Goal: Check status: Check status

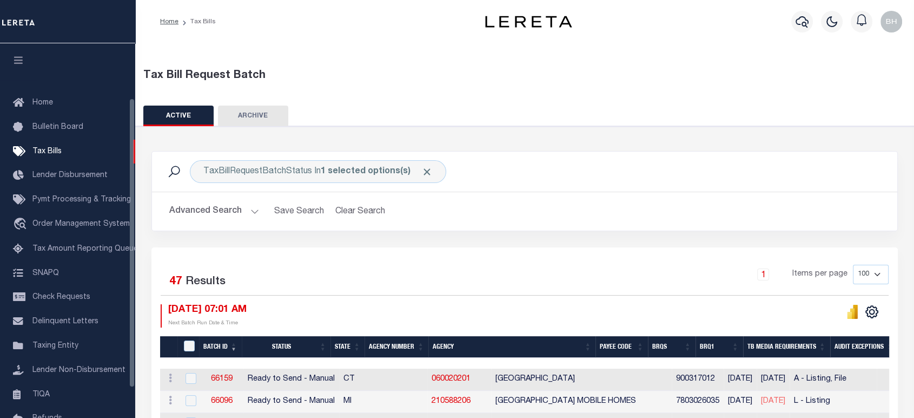
scroll to position [71, 0]
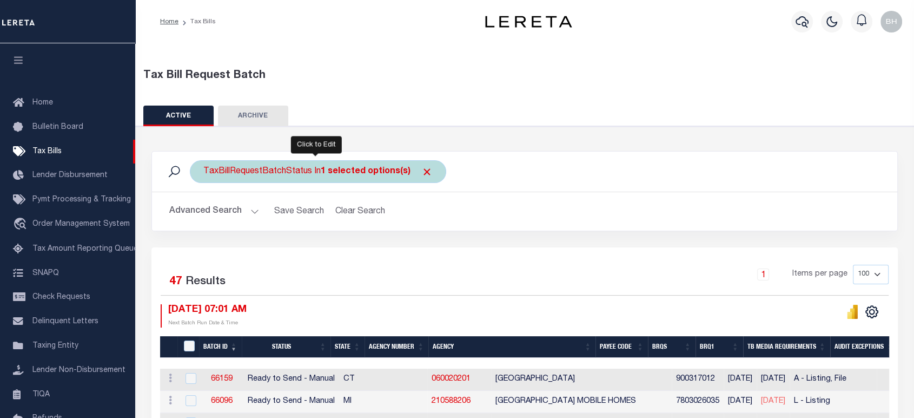
click at [315, 172] on div "TaxBillRequestBatchStatus In 1 selected options(s)" at bounding box center [318, 171] width 256 height 23
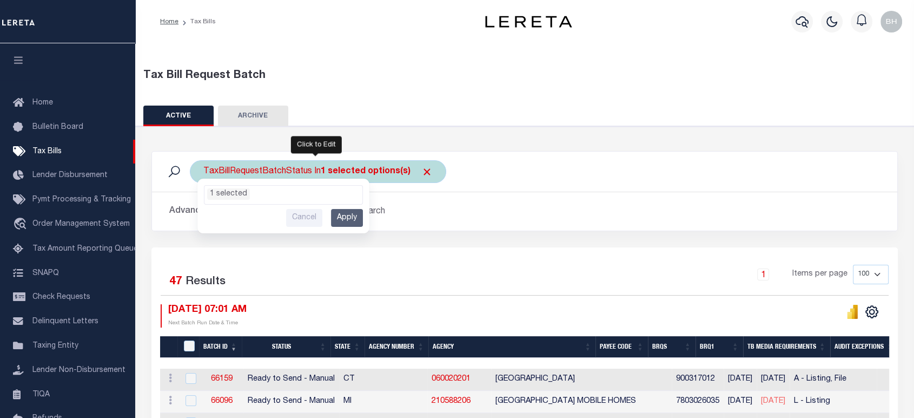
click at [253, 192] on ul "1 selected" at bounding box center [284, 193] width 158 height 14
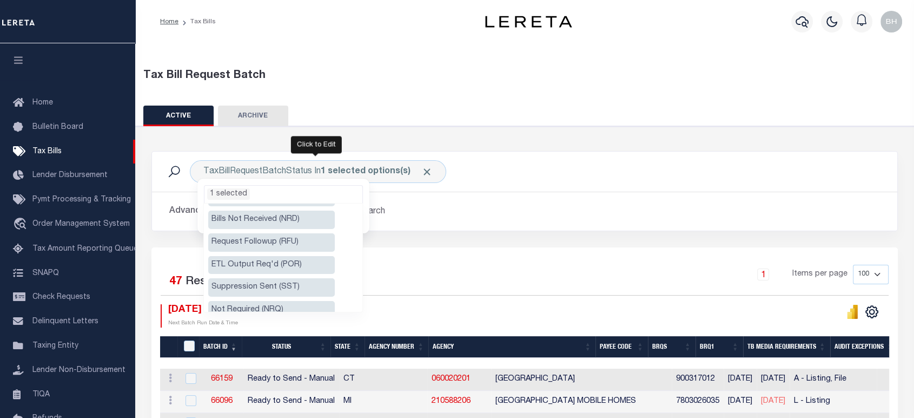
scroll to position [93, 0]
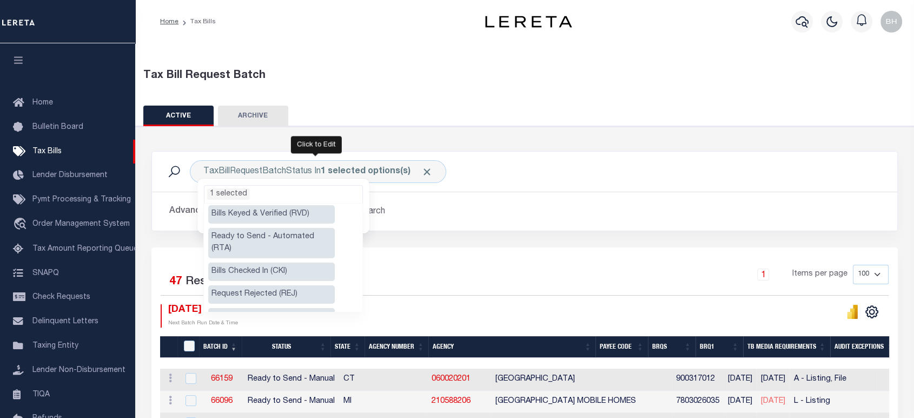
click at [251, 228] on li "Ready to Send - Automated (RTA)" at bounding box center [271, 243] width 127 height 30
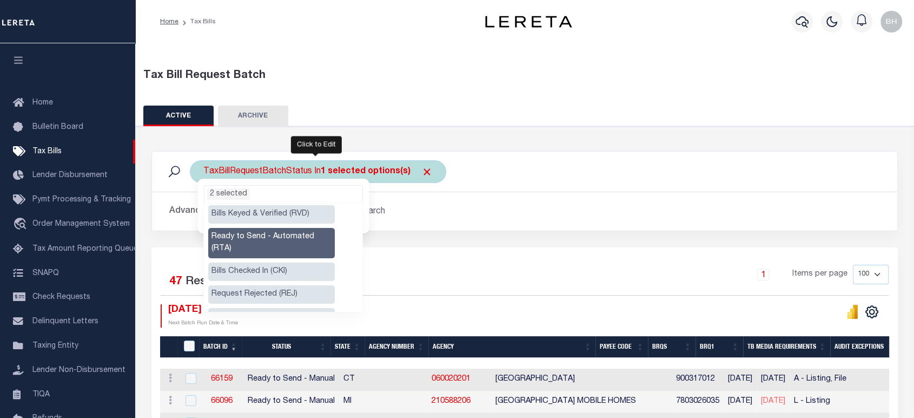
click at [274, 192] on ul "2 selected" at bounding box center [284, 193] width 158 height 14
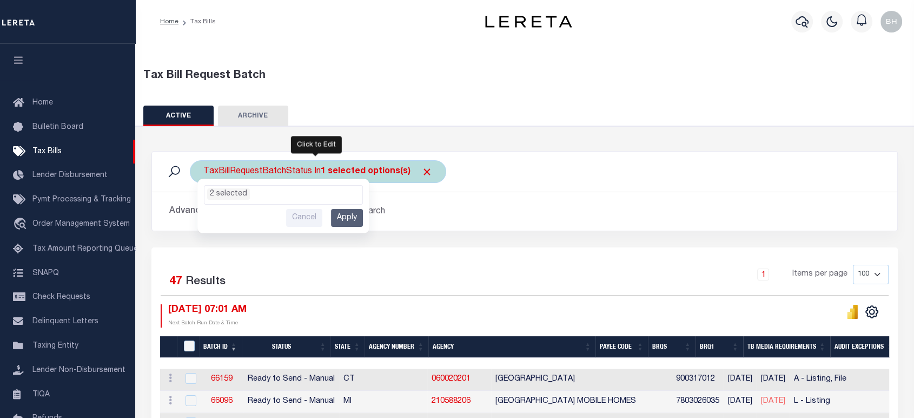
click at [348, 219] on input "Apply" at bounding box center [347, 218] width 32 height 18
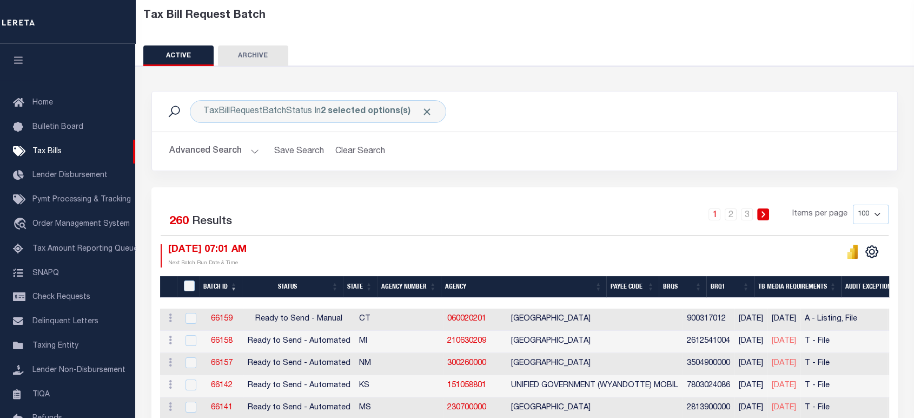
scroll to position [180, 0]
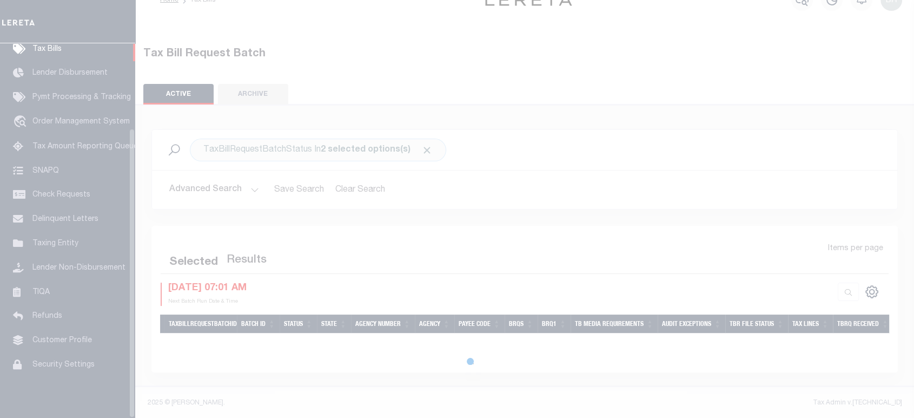
scroll to position [110, 0]
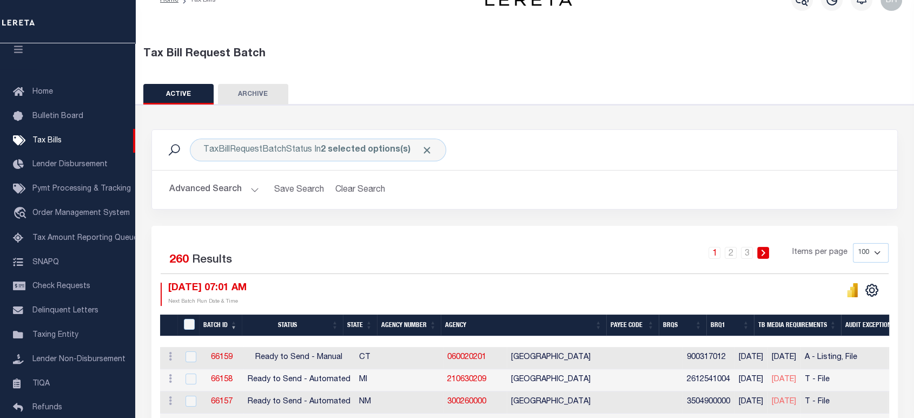
scroll to position [202, 0]
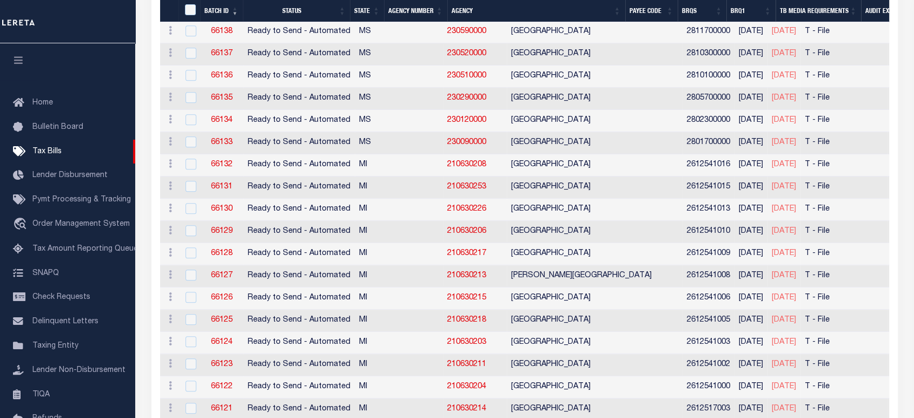
scroll to position [683, 0]
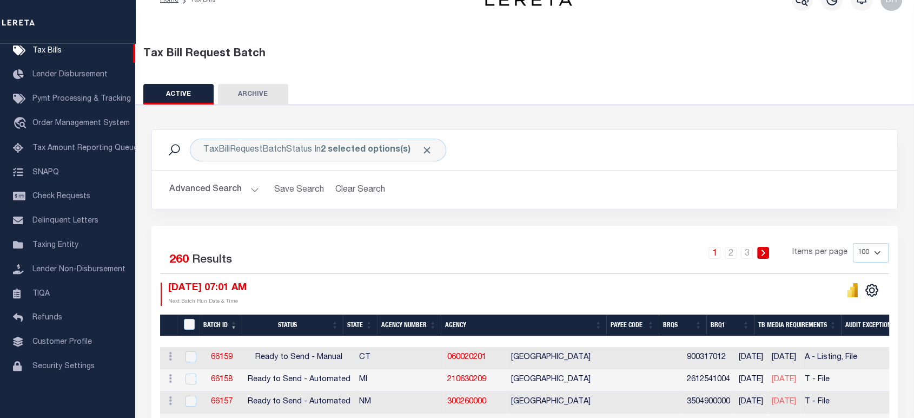
scroll to position [142, 0]
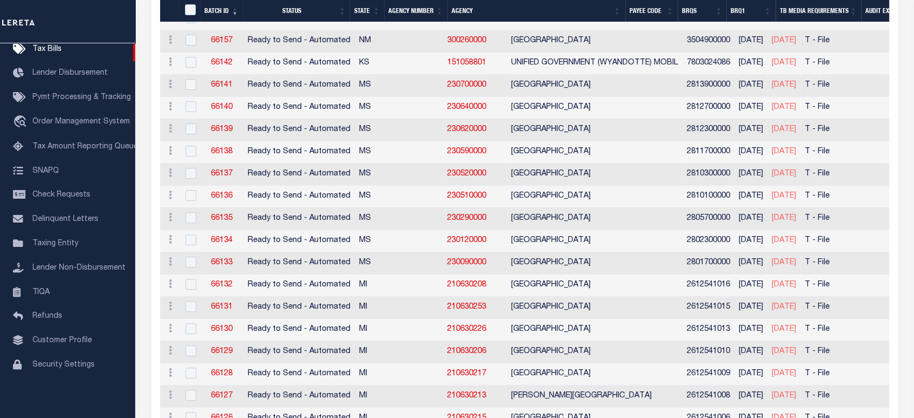
scroll to position [563, 0]
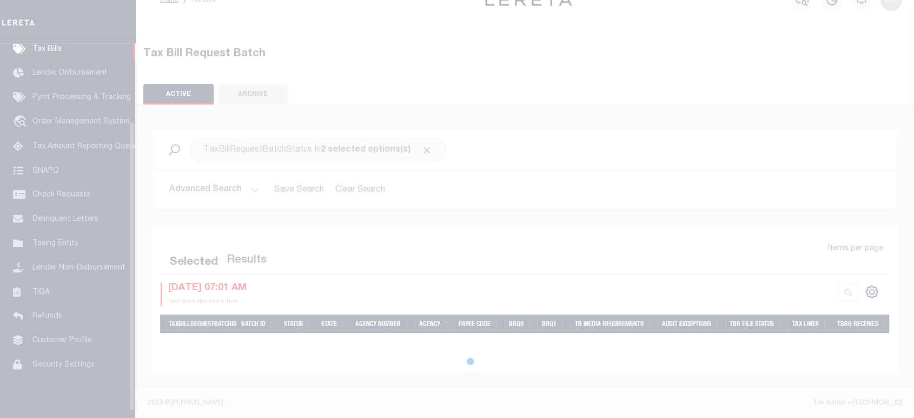
scroll to position [110, 0]
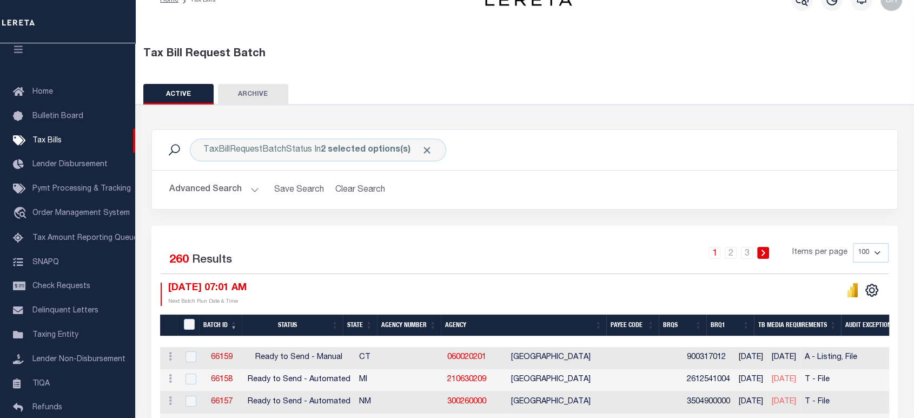
scroll to position [202, 0]
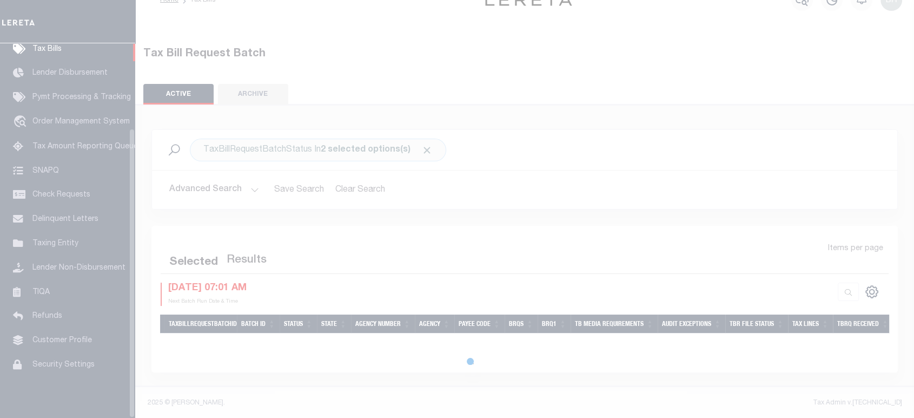
scroll to position [110, 0]
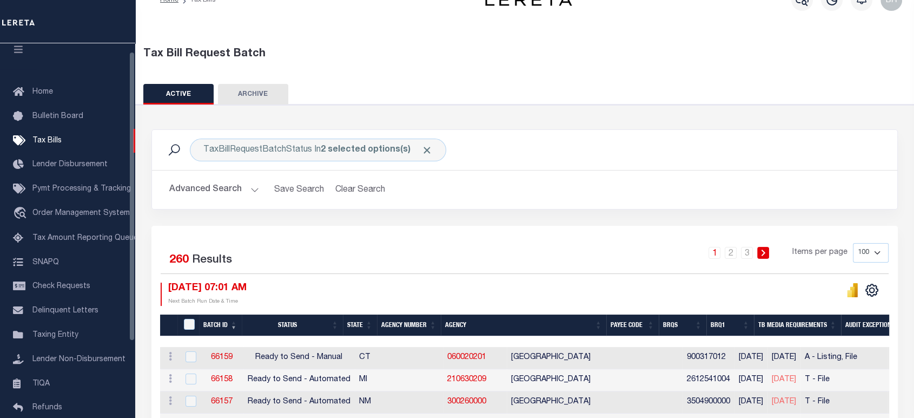
scroll to position [11, 0]
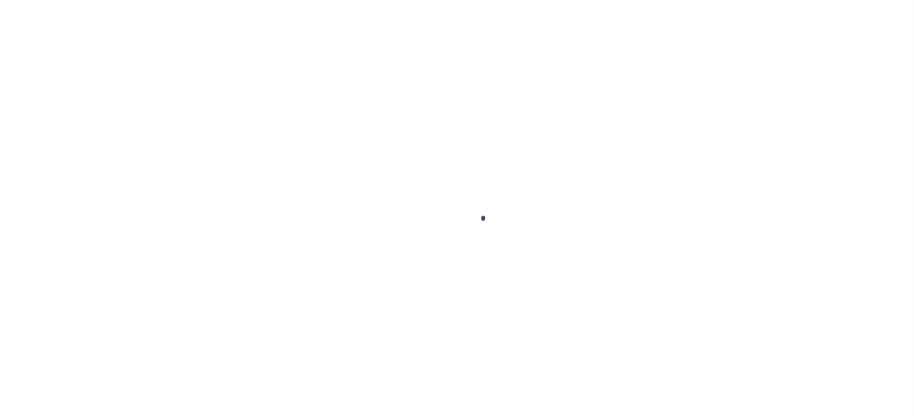
scroll to position [11, 0]
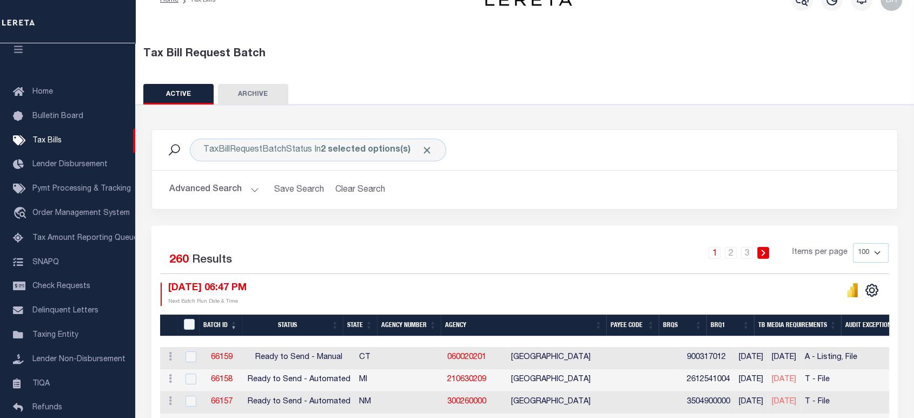
scroll to position [202, 0]
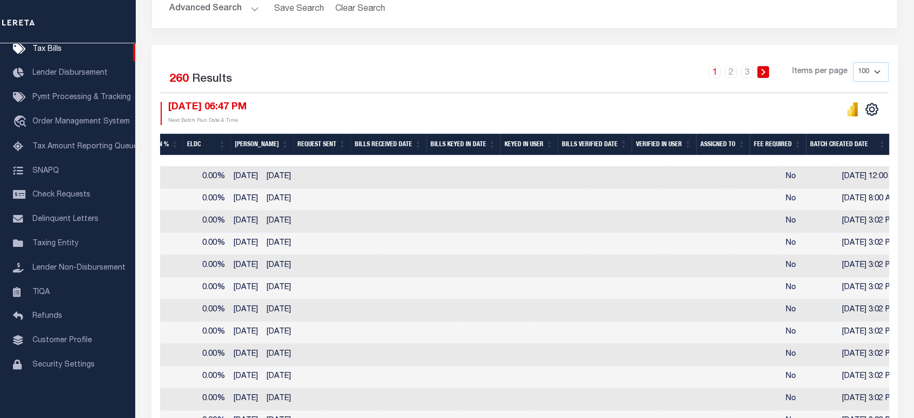
scroll to position [0, 761]
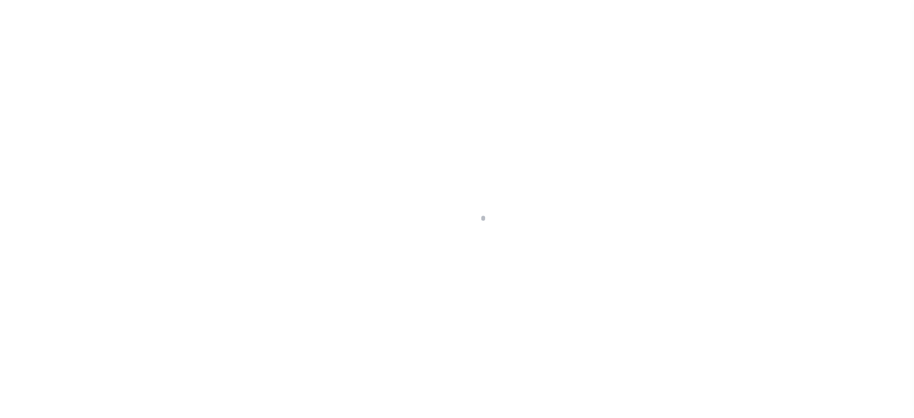
scroll to position [11, 0]
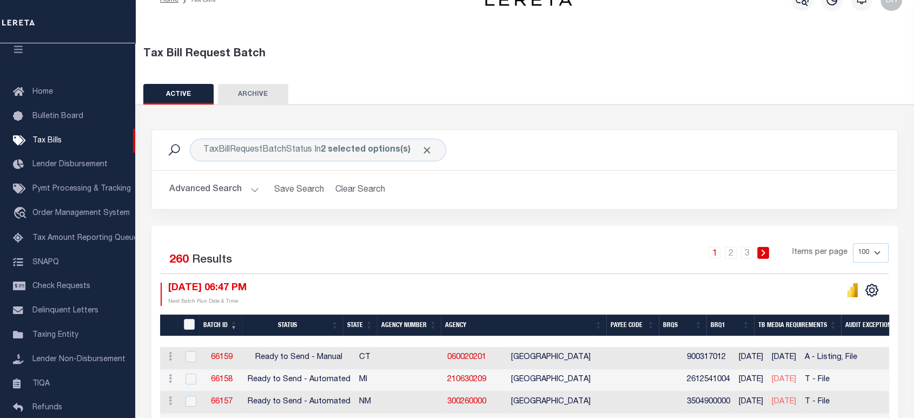
scroll to position [202, 0]
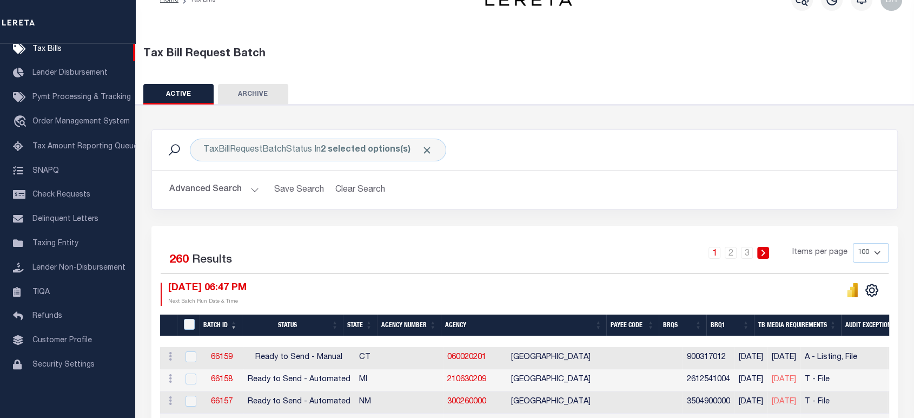
scroll to position [142, 0]
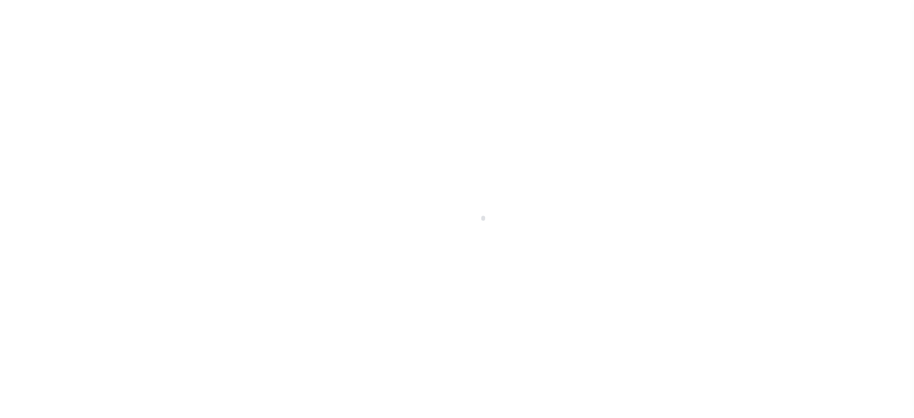
scroll to position [110, 0]
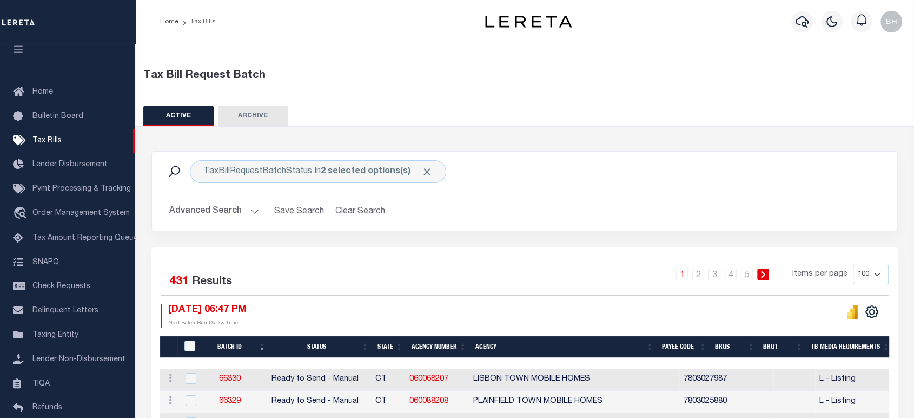
scroll to position [180, 0]
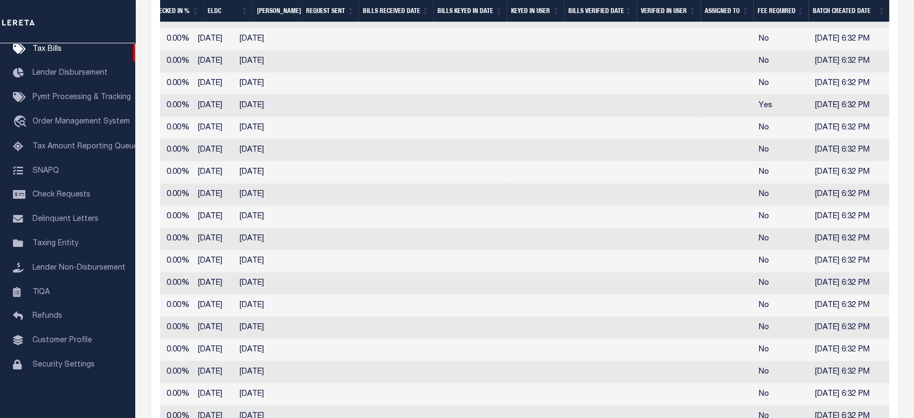
scroll to position [2213, 0]
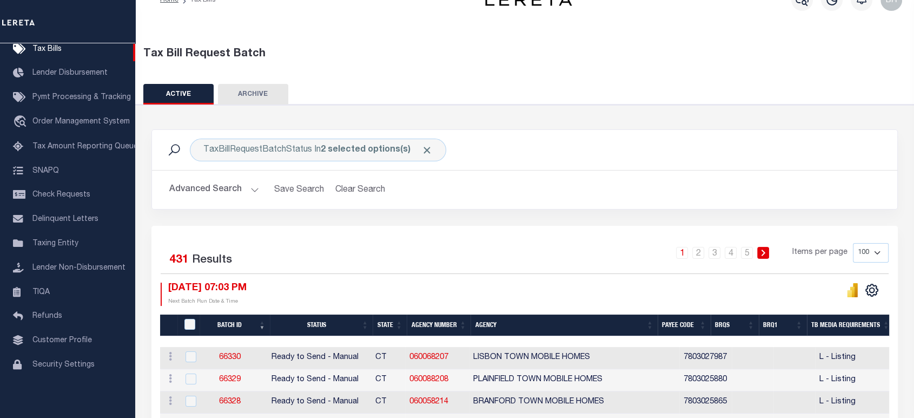
scroll to position [142, 0]
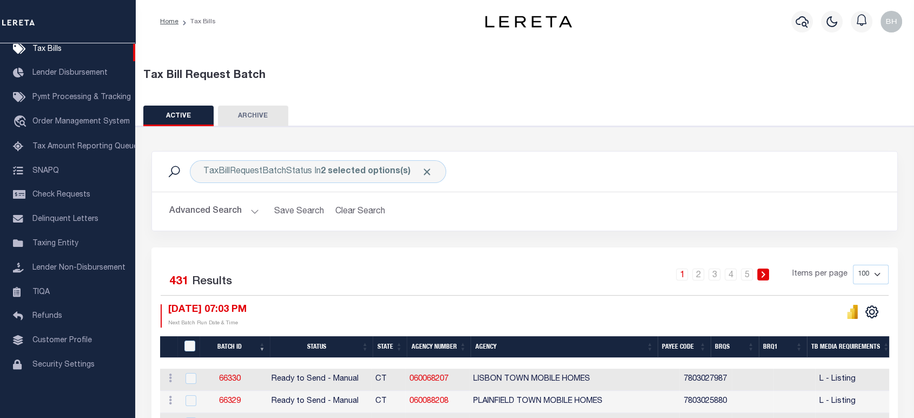
scroll to position [60, 0]
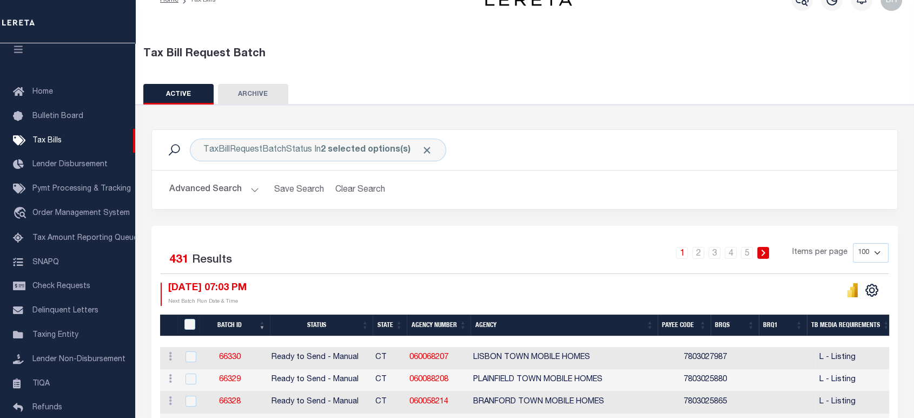
scroll to position [82, 0]
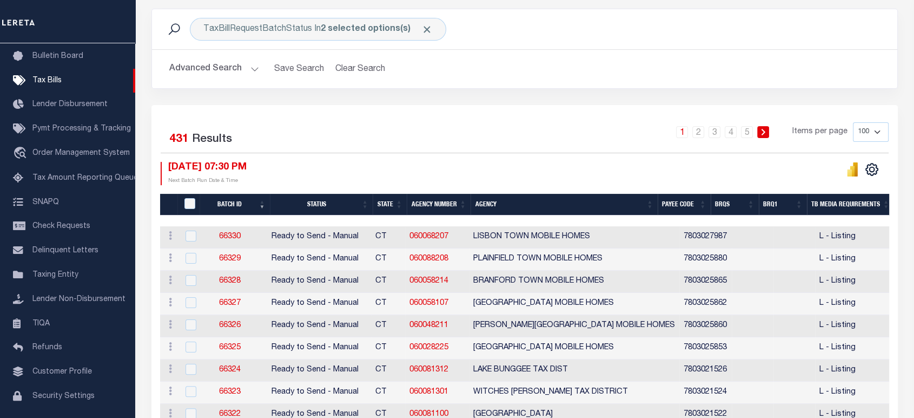
scroll to position [82, 0]
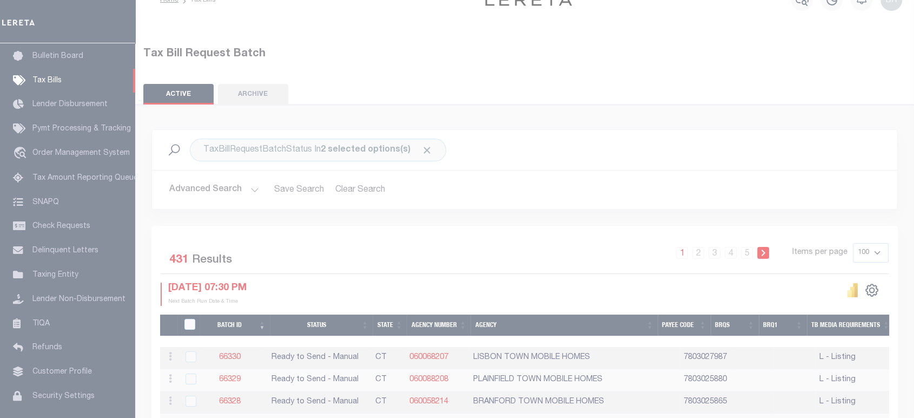
scroll to position [71, 0]
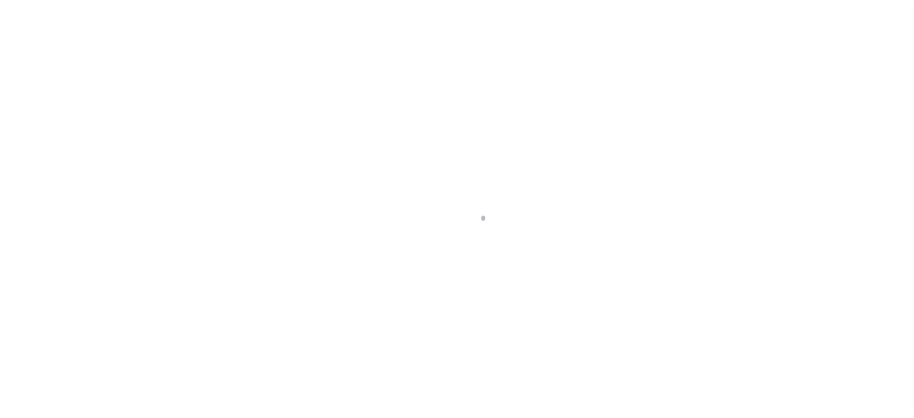
scroll to position [11, 0]
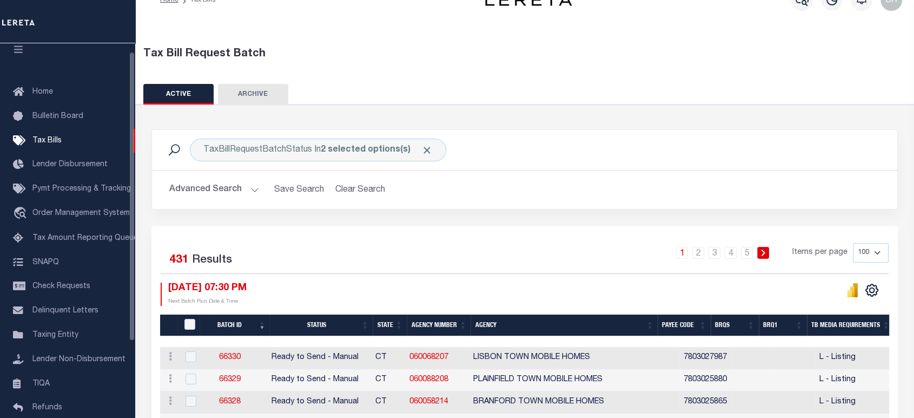
scroll to position [11, 0]
click at [480, 216] on div "TaxBillRequestBatchStatus In 2 selected options(s) Search Advanced Search Save …" at bounding box center [524, 177] width 763 height 96
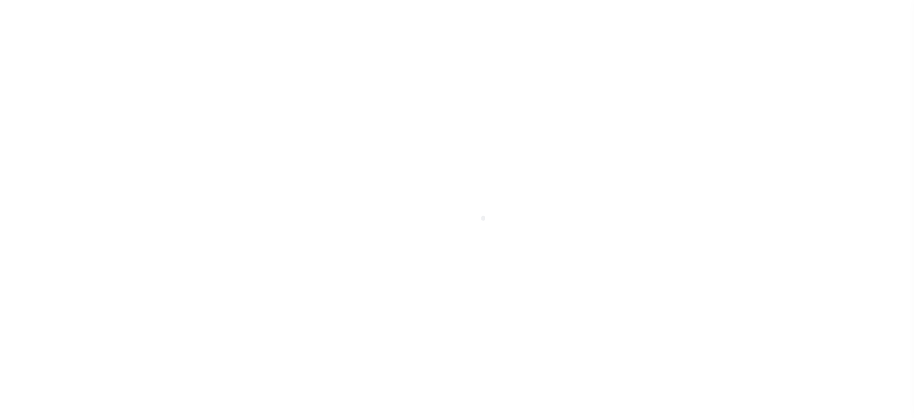
scroll to position [11, 0]
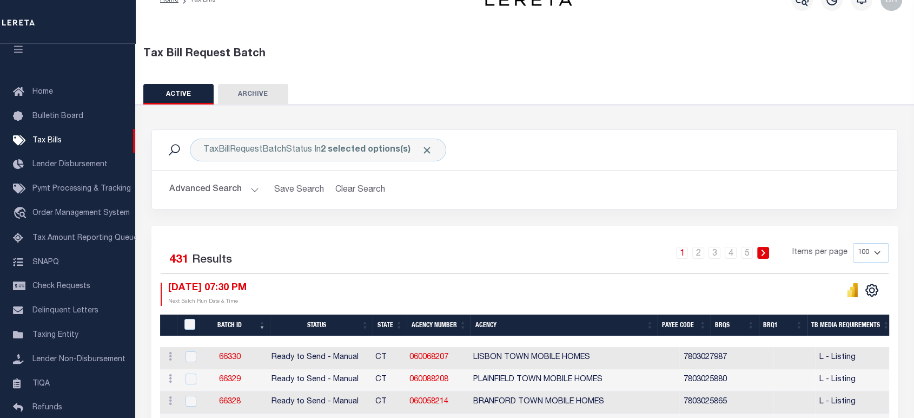
drag, startPoint x: 387, startPoint y: 260, endPoint x: 364, endPoint y: 246, distance: 27.7
click at [387, 260] on div "1 2 3 4 5 Items per page 100 200 500 1000" at bounding box center [618, 257] width 542 height 28
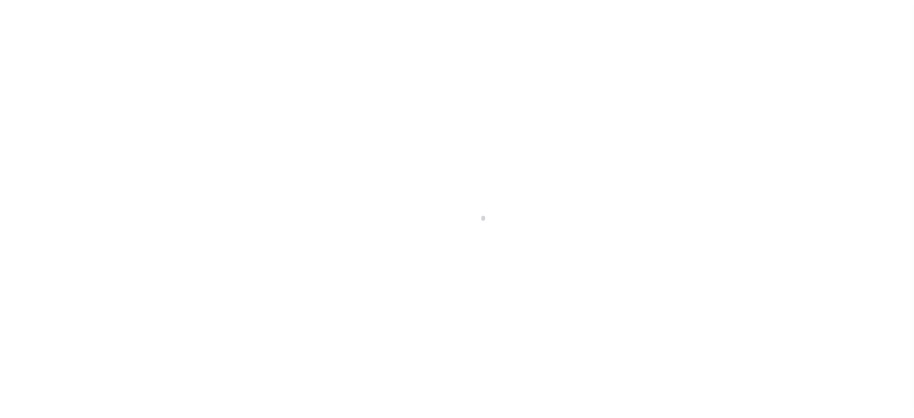
scroll to position [11, 0]
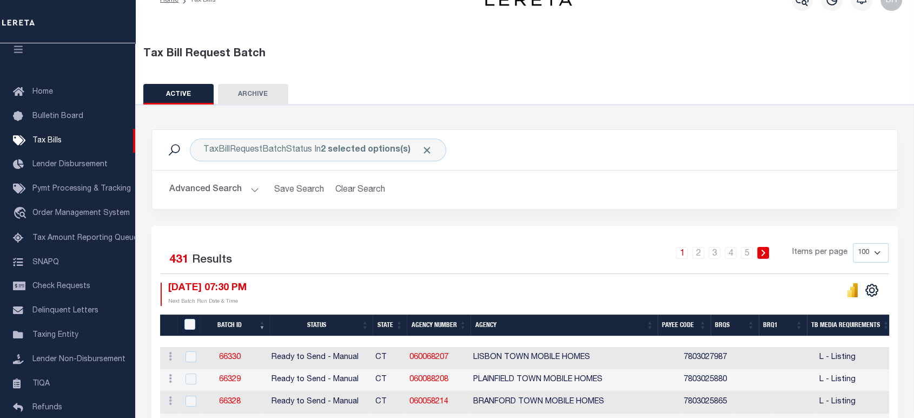
click at [598, 171] on div "Advanced Search Save Search Clear Search TaxBillBatches_dynamictable_____Defaul…" at bounding box center [525, 189] width 746 height 38
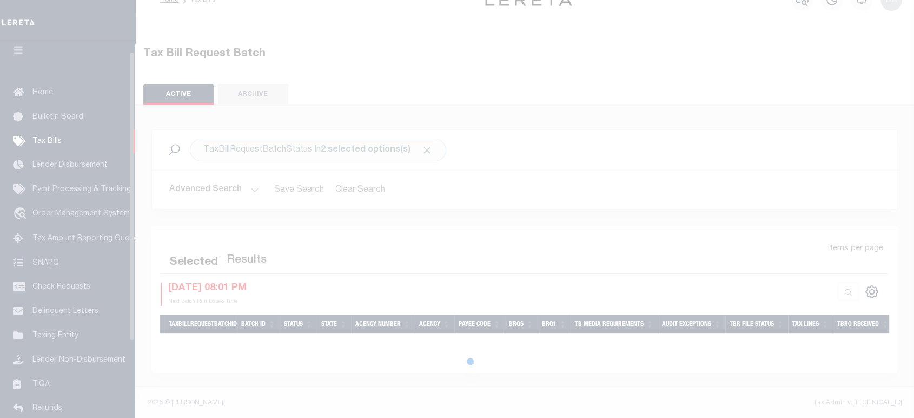
scroll to position [11, 0]
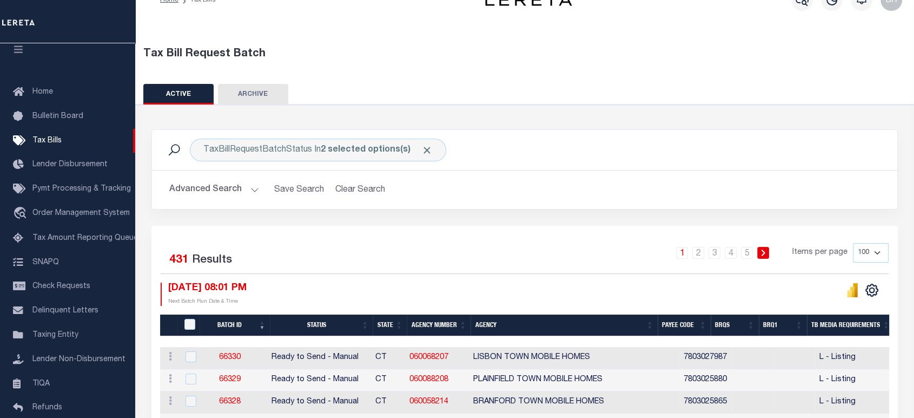
scroll to position [262, 0]
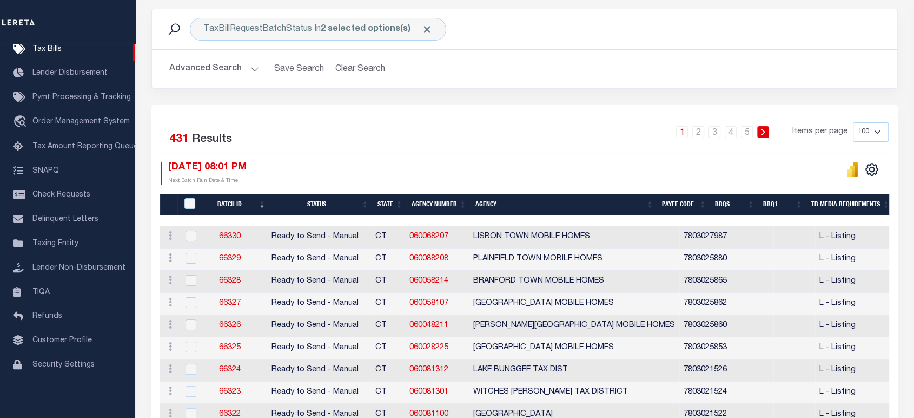
scroll to position [322, 0]
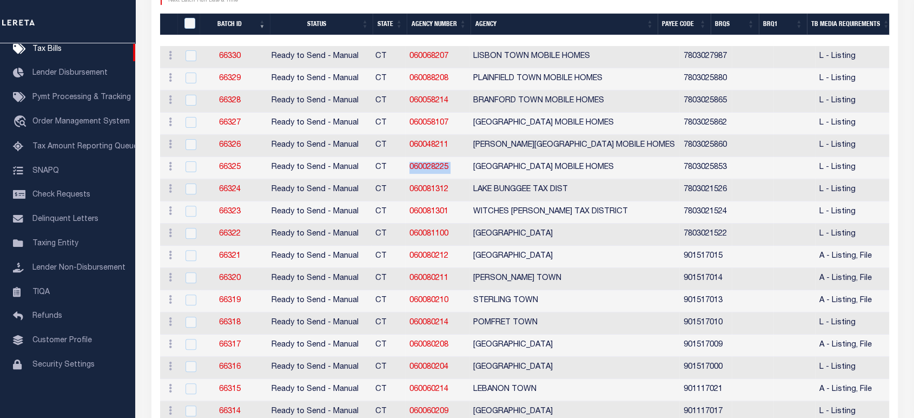
drag, startPoint x: 398, startPoint y: 161, endPoint x: 471, endPoint y: 150, distance: 74.3
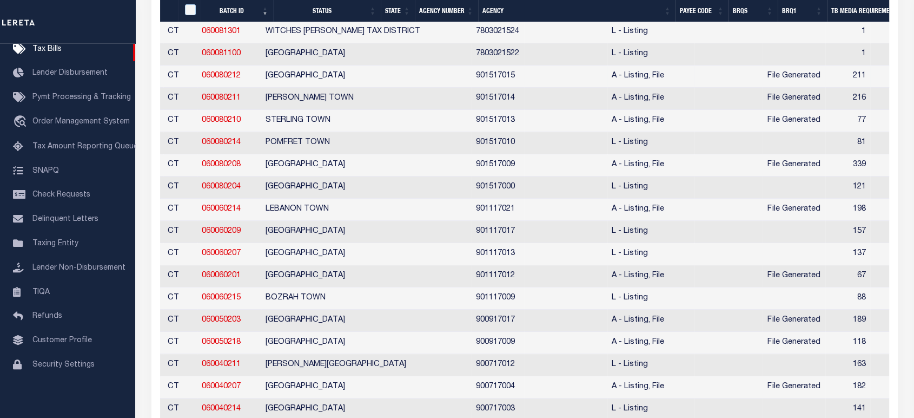
scroll to position [0, 208]
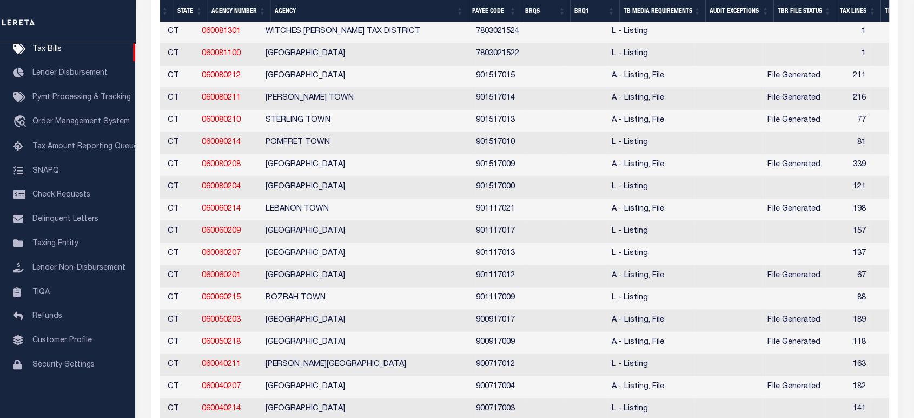
click at [732, 162] on td at bounding box center [729, 165] width 68 height 22
checkbox input "true"
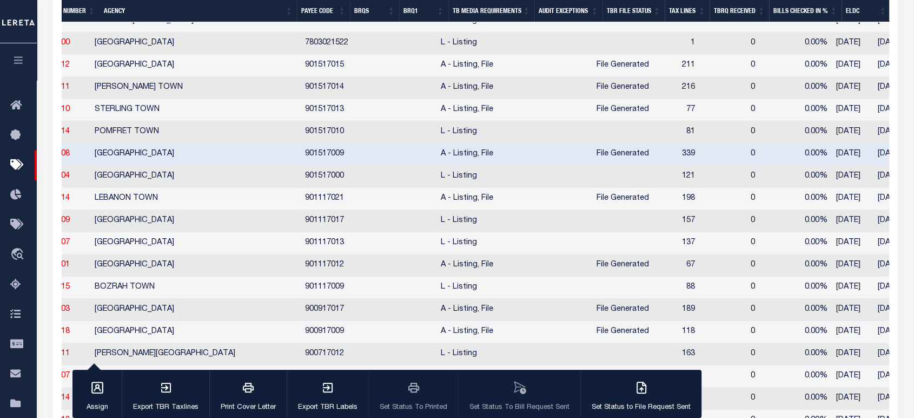
scroll to position [0, 0]
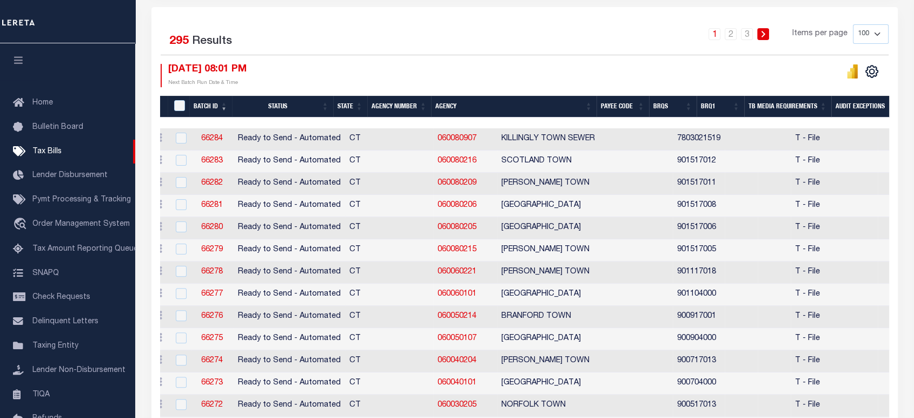
scroll to position [120, 0]
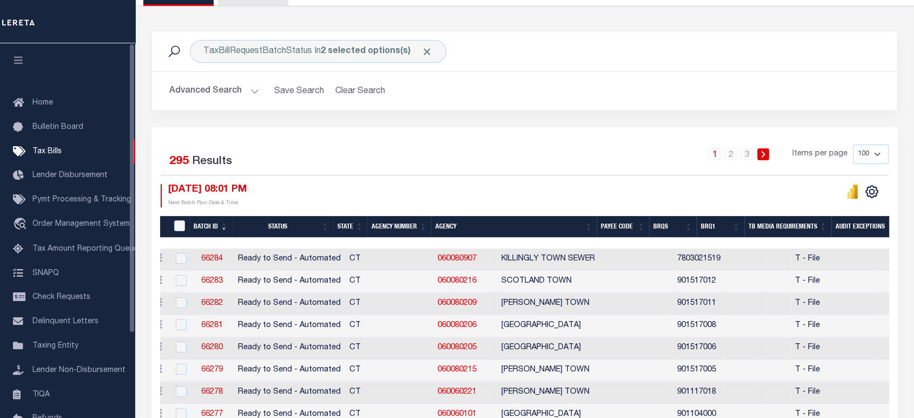
click at [220, 96] on button "Advanced Search" at bounding box center [214, 91] width 90 height 21
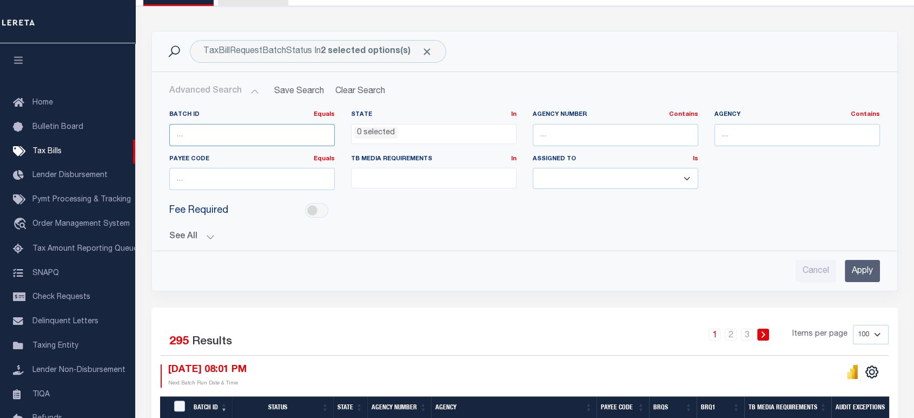
click at [222, 137] on input "number" at bounding box center [252, 135] width 166 height 22
paste input "66229"
type input "66229"
drag, startPoint x: 873, startPoint y: 265, endPoint x: 839, endPoint y: 234, distance: 46.7
click at [863, 255] on div "Cancel Apply" at bounding box center [525, 266] width 728 height 31
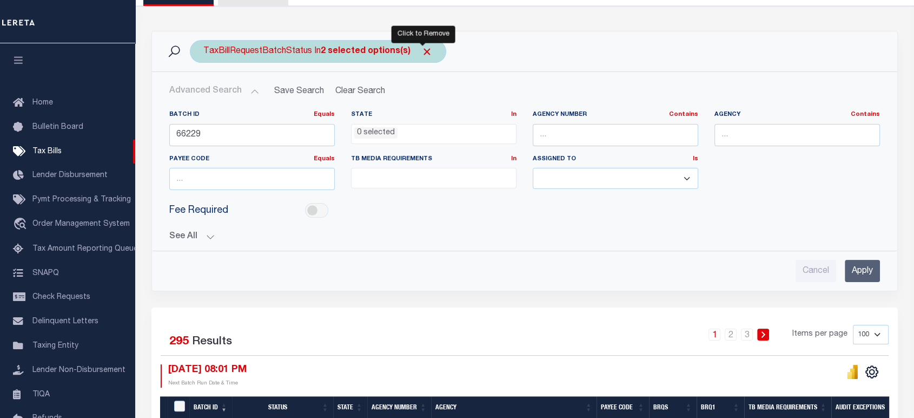
click at [423, 51] on span "Click to Remove" at bounding box center [426, 51] width 11 height 11
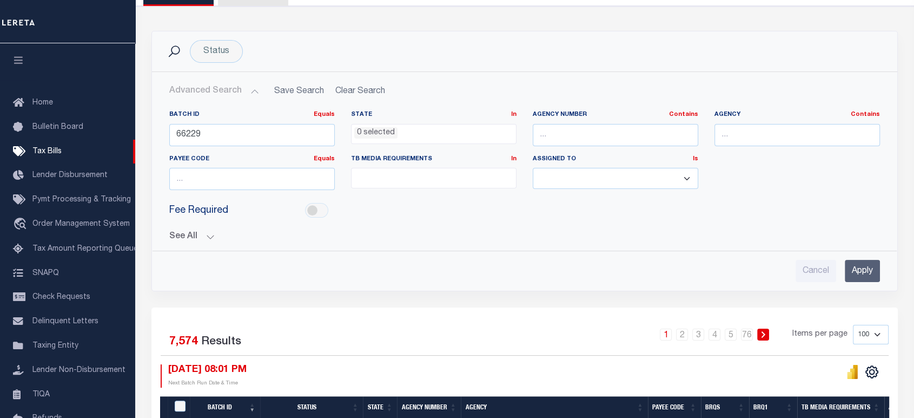
click at [852, 275] on input "Apply" at bounding box center [862, 271] width 35 height 22
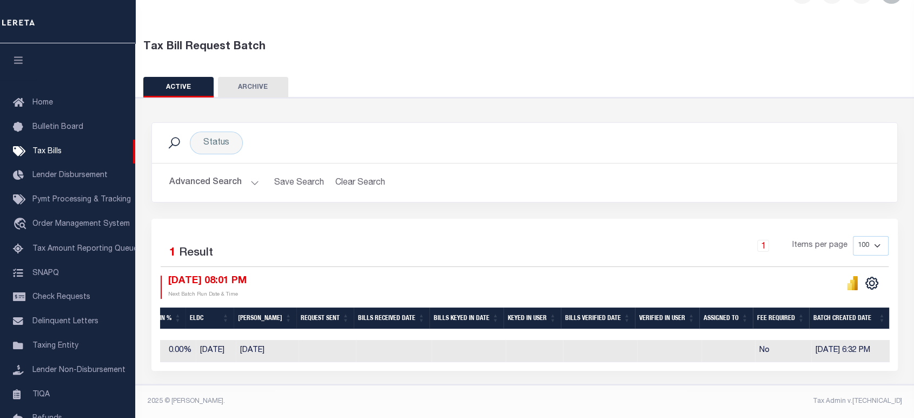
scroll to position [0, 0]
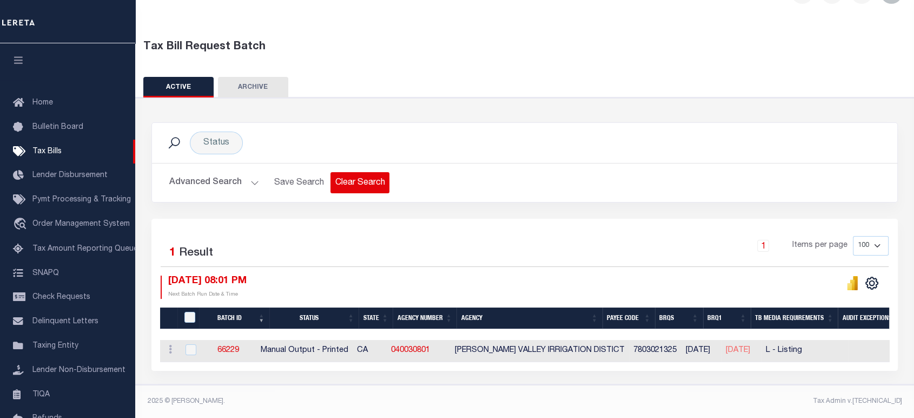
click at [344, 182] on button "Clear Search" at bounding box center [360, 182] width 59 height 21
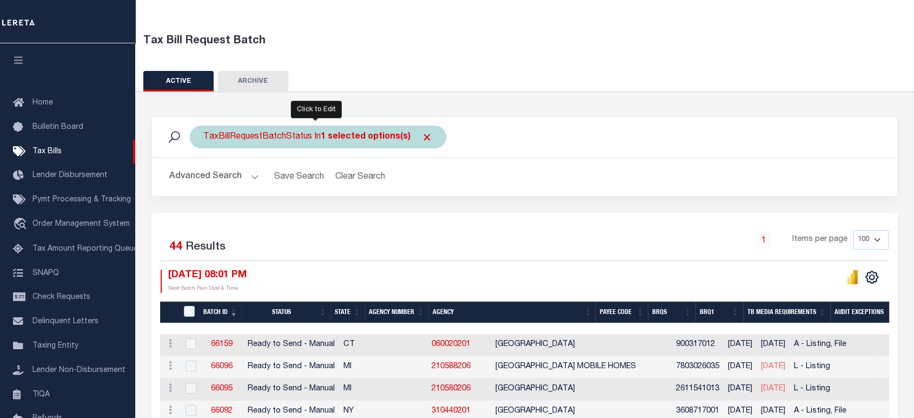
click at [334, 134] on b "1 selected options(s)" at bounding box center [366, 137] width 90 height 9
click at [260, 154] on ul "1 selected" at bounding box center [284, 158] width 158 height 14
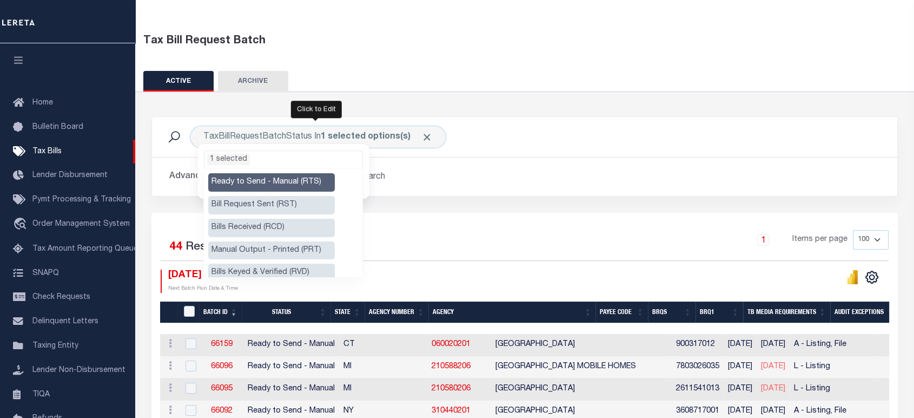
scroll to position [120, 0]
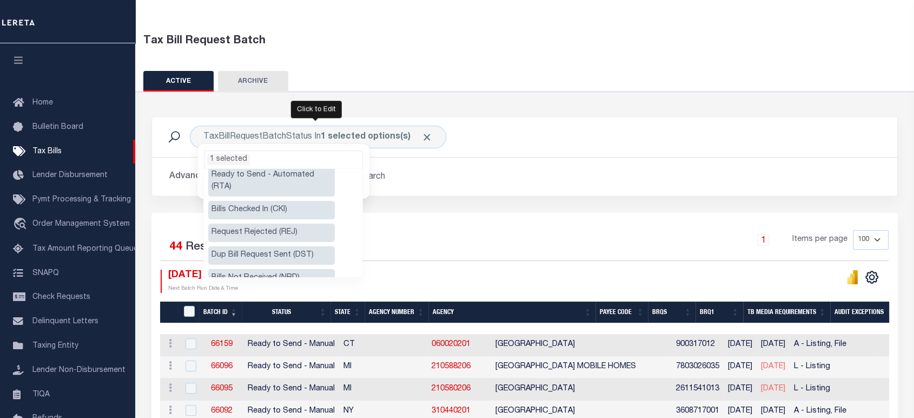
click at [296, 176] on li "Ready to Send - Automated (RTA)" at bounding box center [271, 181] width 127 height 30
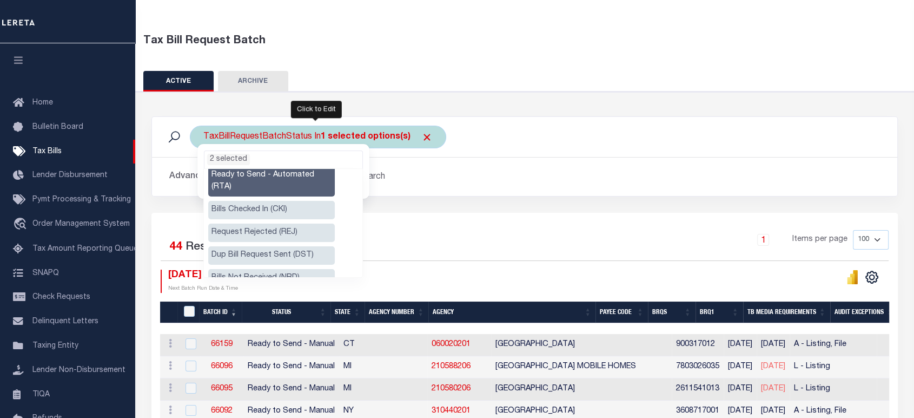
click at [262, 159] on ul "2 selected" at bounding box center [284, 158] width 158 height 14
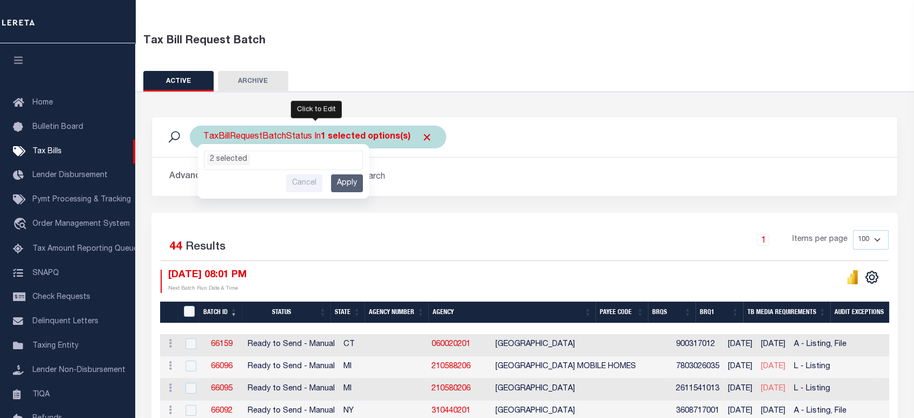
click at [344, 179] on input "Apply" at bounding box center [347, 183] width 32 height 18
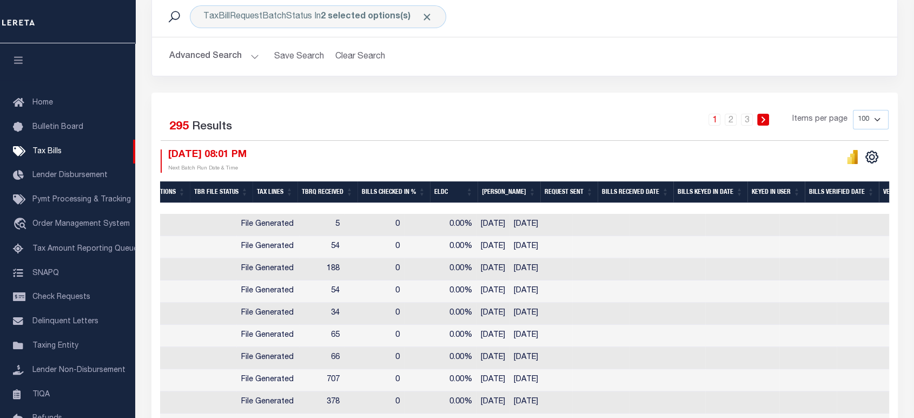
scroll to position [0, 0]
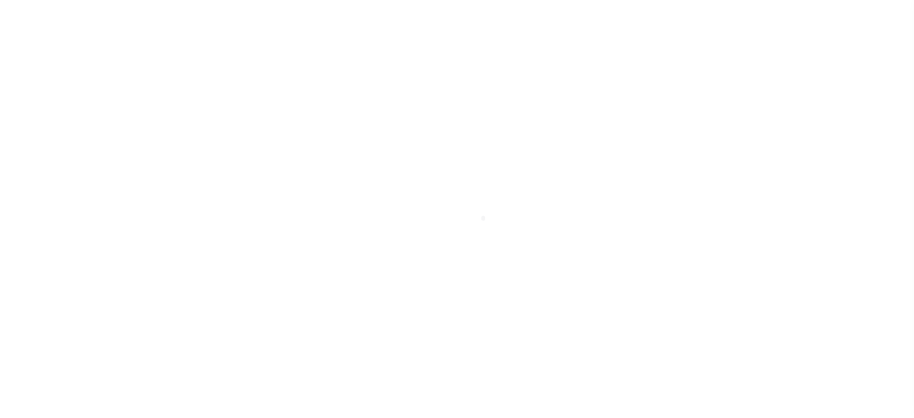
scroll to position [101, 0]
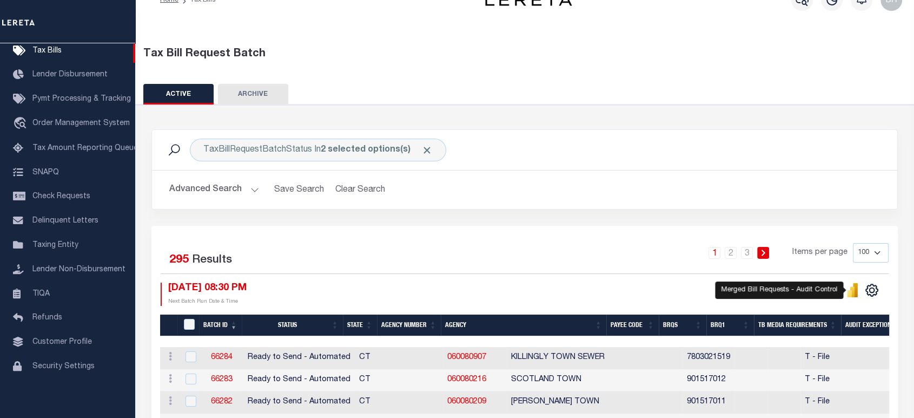
click at [848, 291] on icon "" at bounding box center [849, 293] width 5 height 7
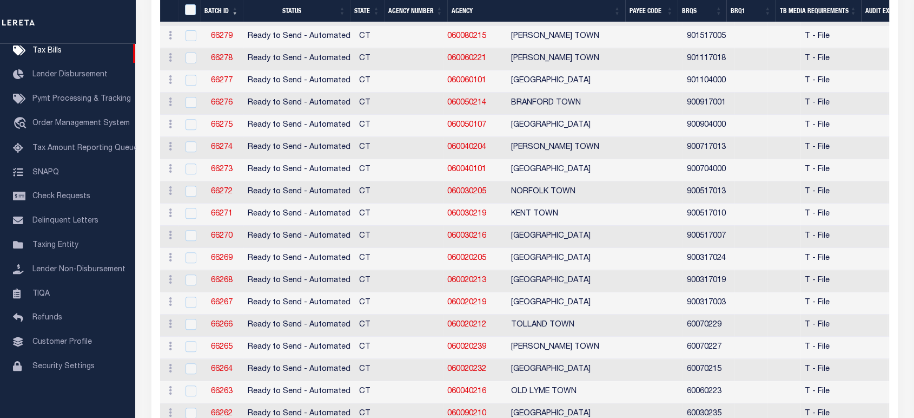
scroll to position [262, 0]
